Goal: Task Accomplishment & Management: Complete application form

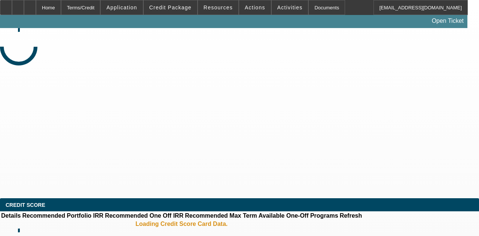
select select "3"
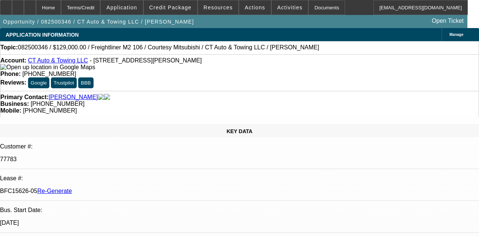
select select "0"
select select "3"
select select "0"
select select "6"
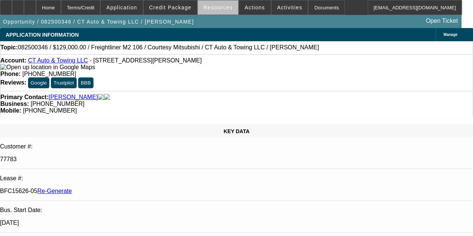
click at [221, 8] on span "Resources" at bounding box center [217, 7] width 29 height 6
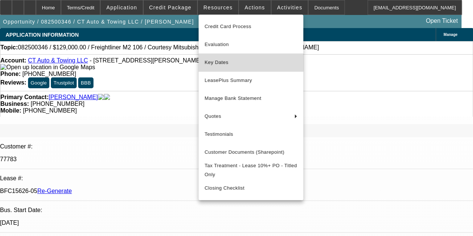
click at [218, 59] on span "Key Dates" at bounding box center [251, 62] width 93 height 9
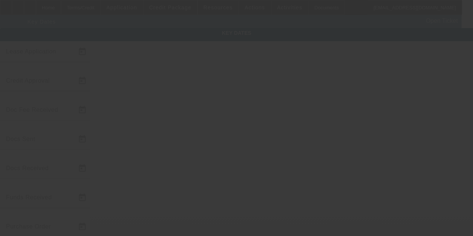
type input "[DATE]"
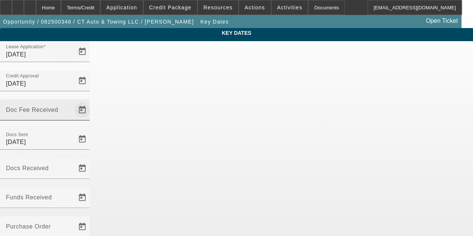
click at [91, 101] on span "Open calendar" at bounding box center [82, 110] width 18 height 18
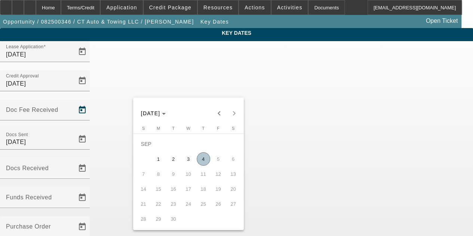
click at [201, 158] on span "4" at bounding box center [203, 158] width 13 height 13
type input "[DATE]"
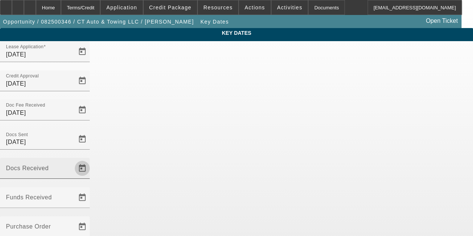
click at [91, 159] on span "Open calendar" at bounding box center [82, 168] width 18 height 18
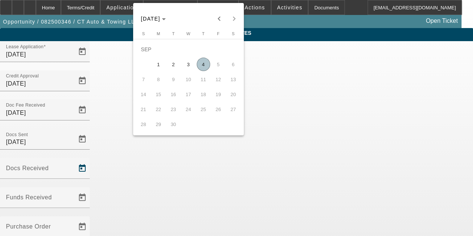
click at [188, 66] on span "3" at bounding box center [188, 64] width 13 height 13
type input "[DATE]"
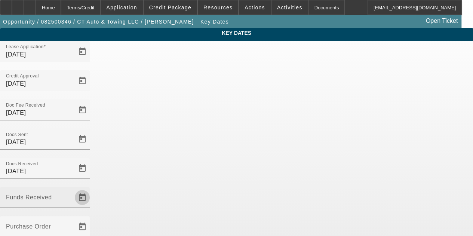
click at [91, 188] on span "Open calendar" at bounding box center [82, 197] width 18 height 18
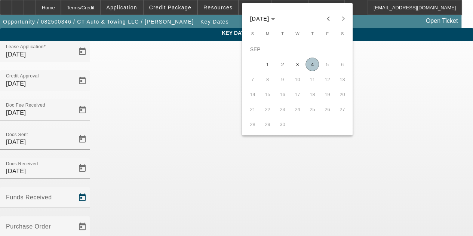
click at [314, 66] on span "4" at bounding box center [312, 64] width 13 height 13
type input "[DATE]"
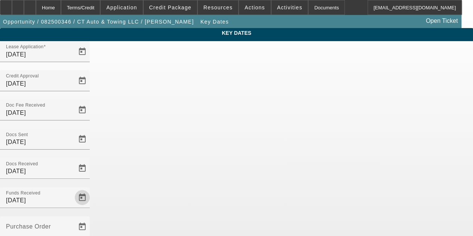
scroll to position [49, 0]
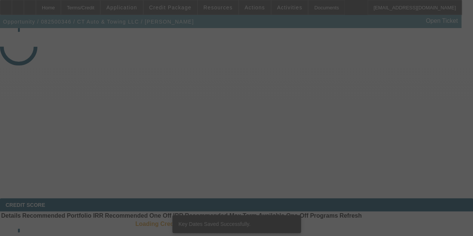
select select "3"
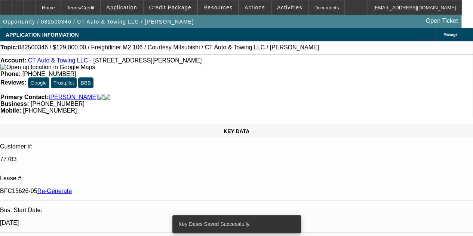
select select "0"
select select "3"
select select "0"
select select "6"
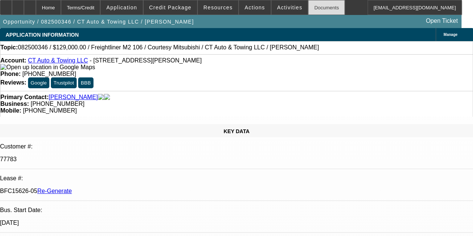
click at [317, 6] on div "Documents" at bounding box center [326, 7] width 37 height 15
click at [30, 5] on icon at bounding box center [30, 5] width 0 height 0
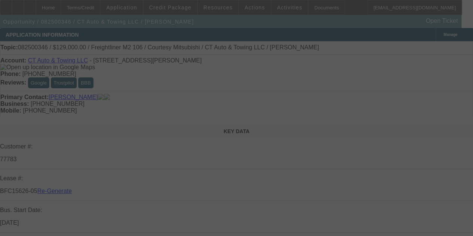
select select "3"
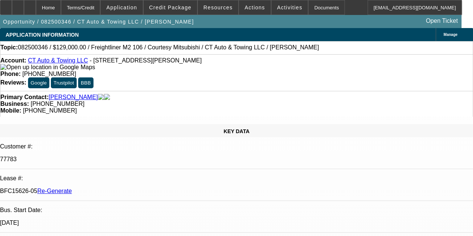
select select "0"
select select "3"
select select "0"
select select "6"
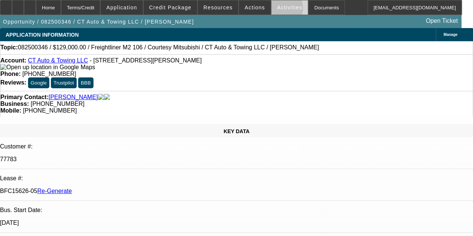
click at [277, 9] on span "Activities" at bounding box center [289, 7] width 25 height 6
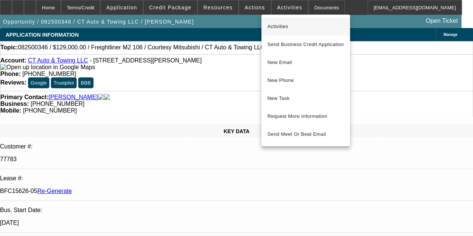
click at [273, 21] on button "Activities" at bounding box center [305, 27] width 89 height 18
